Goal: Find specific page/section: Find specific page/section

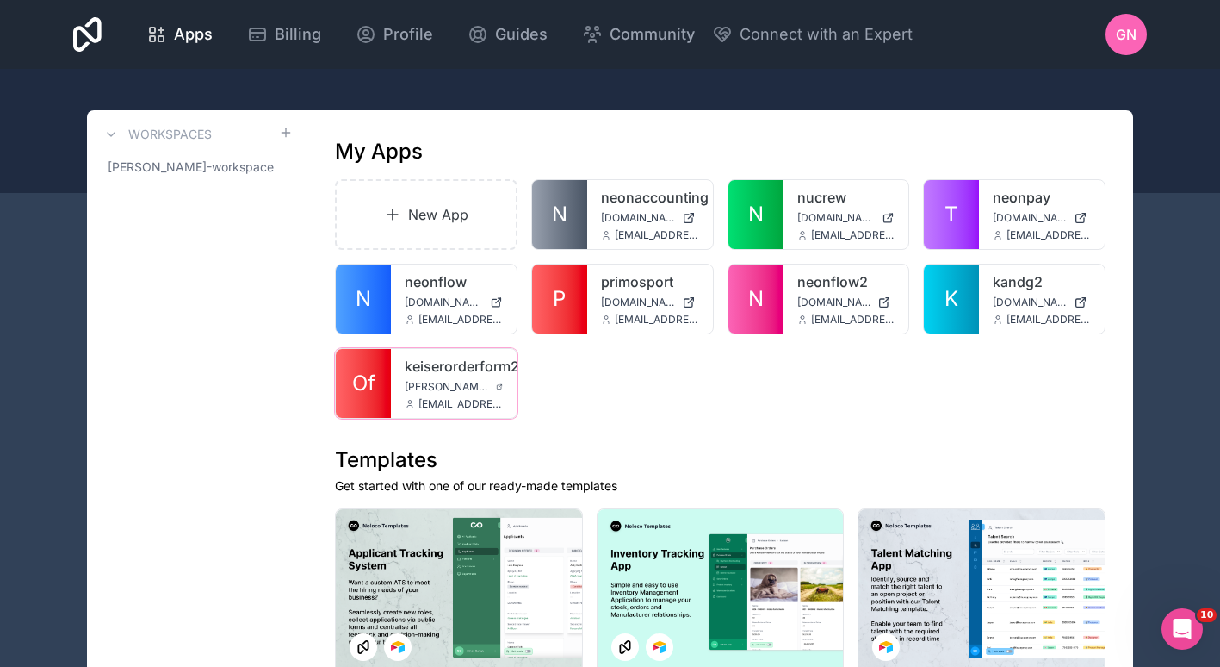
click at [367, 390] on span "Of" at bounding box center [363, 383] width 23 height 28
click at [595, 372] on div "New App N neonaccounting neonaccounting.noloco.co gaby@neonaccounting.com N nuc…" at bounding box center [720, 298] width 771 height 239
click at [375, 400] on link "Of" at bounding box center [363, 383] width 55 height 69
click at [353, 304] on link "N" at bounding box center [363, 298] width 55 height 69
click at [365, 386] on span "Of" at bounding box center [363, 383] width 23 height 28
